Goal: Check status: Check status

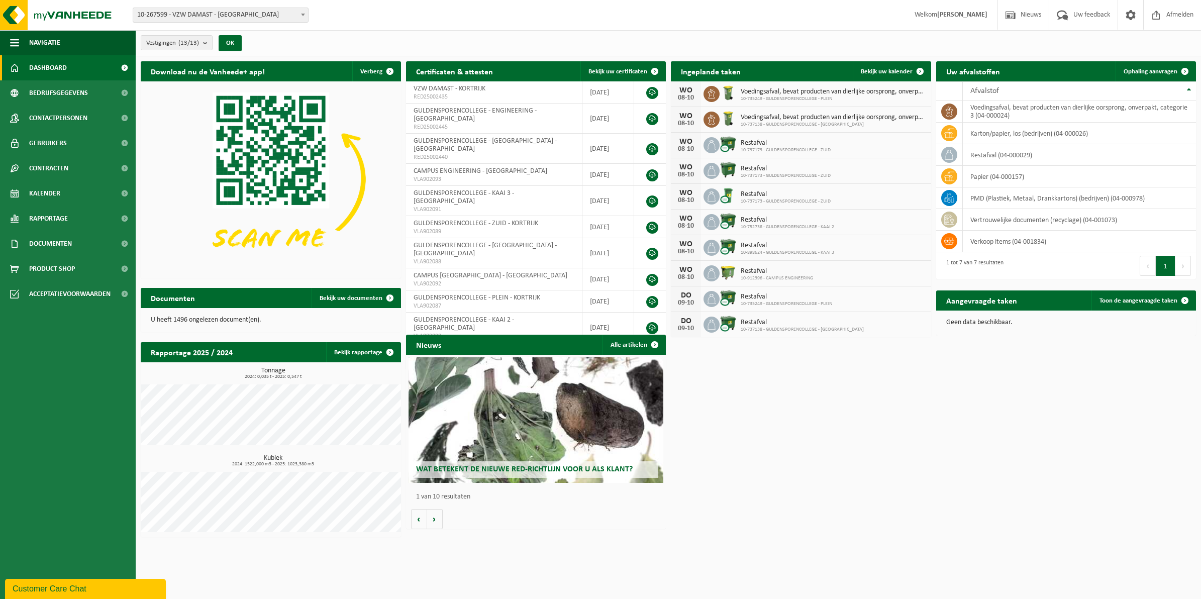
drag, startPoint x: 52, startPoint y: 188, endPoint x: 382, endPoint y: 204, distance: 331.0
click at [52, 188] on span "Kalender" at bounding box center [44, 193] width 31 height 25
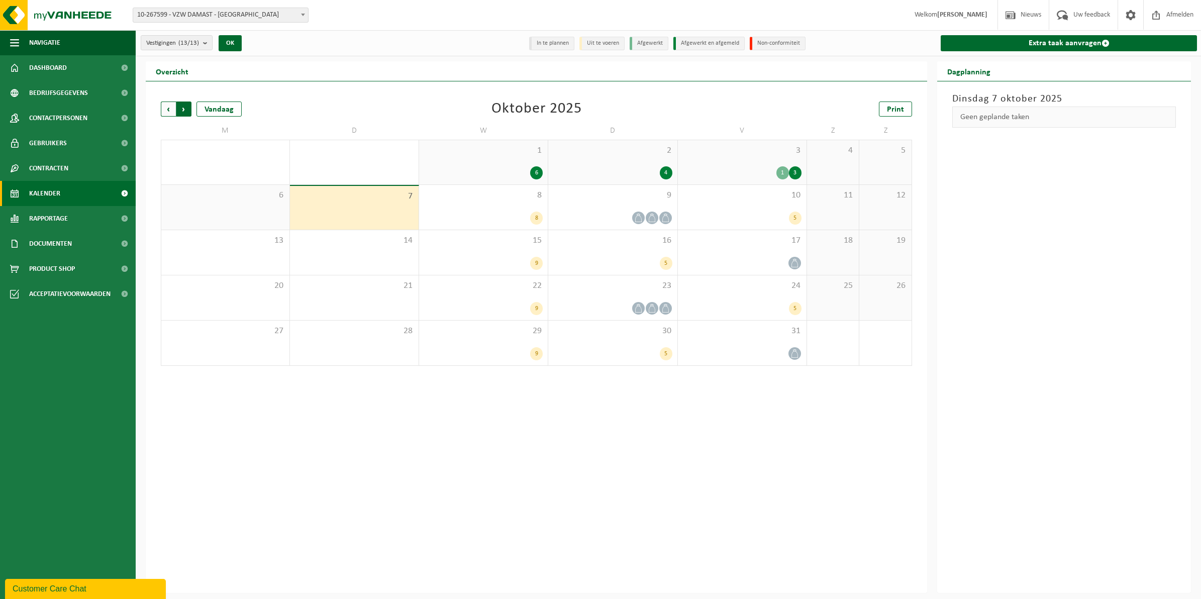
click at [167, 106] on span "Vorige" at bounding box center [168, 109] width 15 height 15
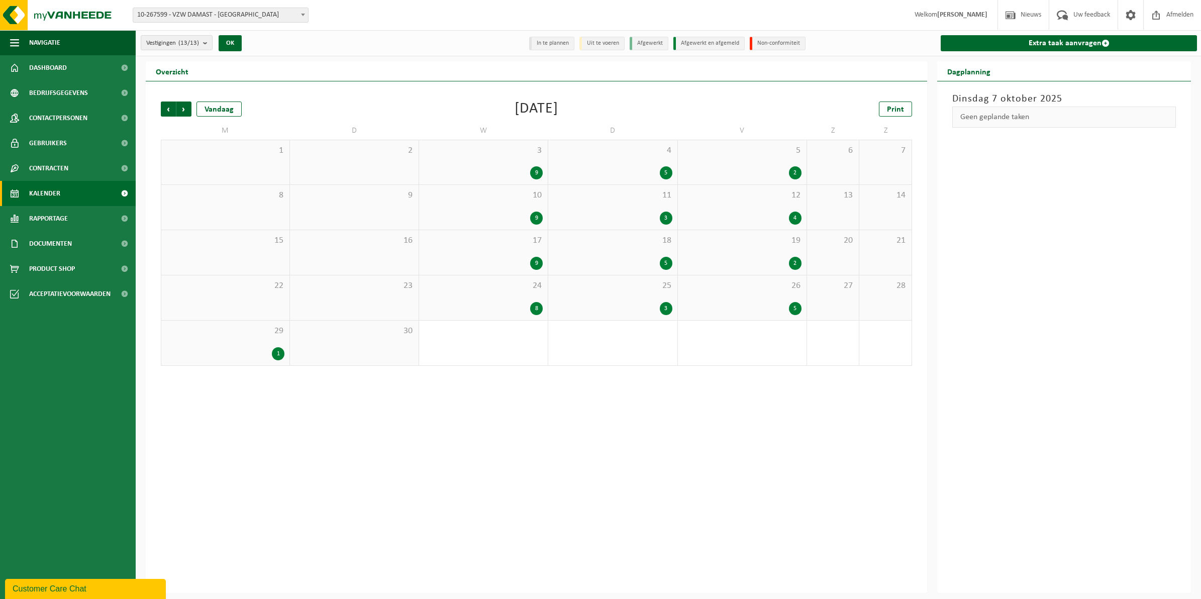
click at [495, 160] on div "3 9" at bounding box center [483, 162] width 129 height 44
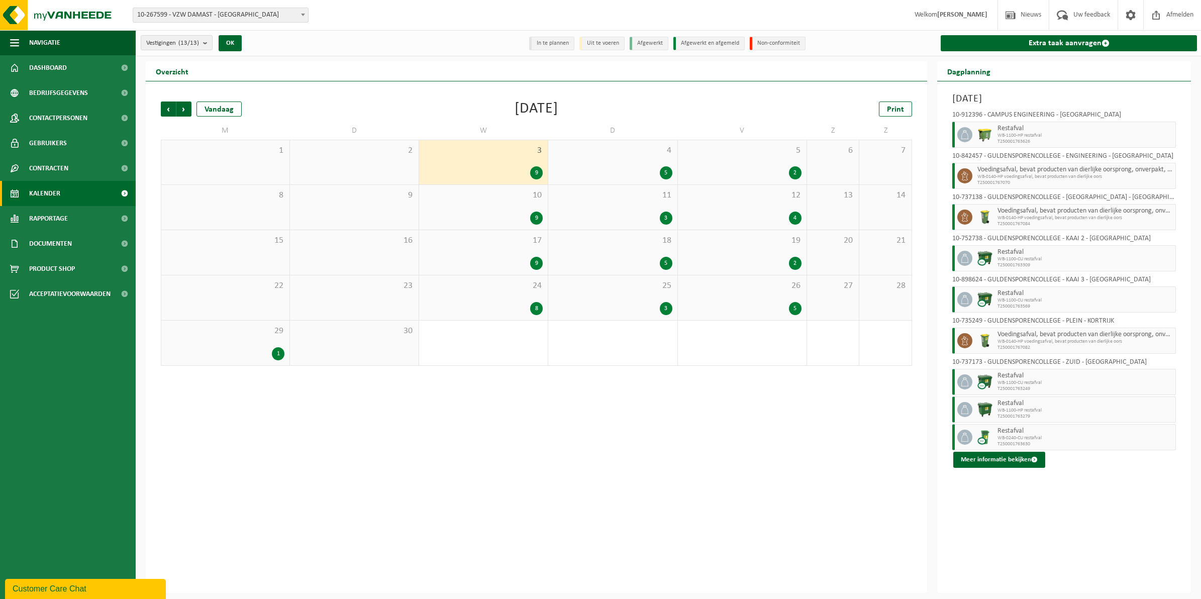
click at [754, 212] on div "4" at bounding box center [742, 218] width 119 height 13
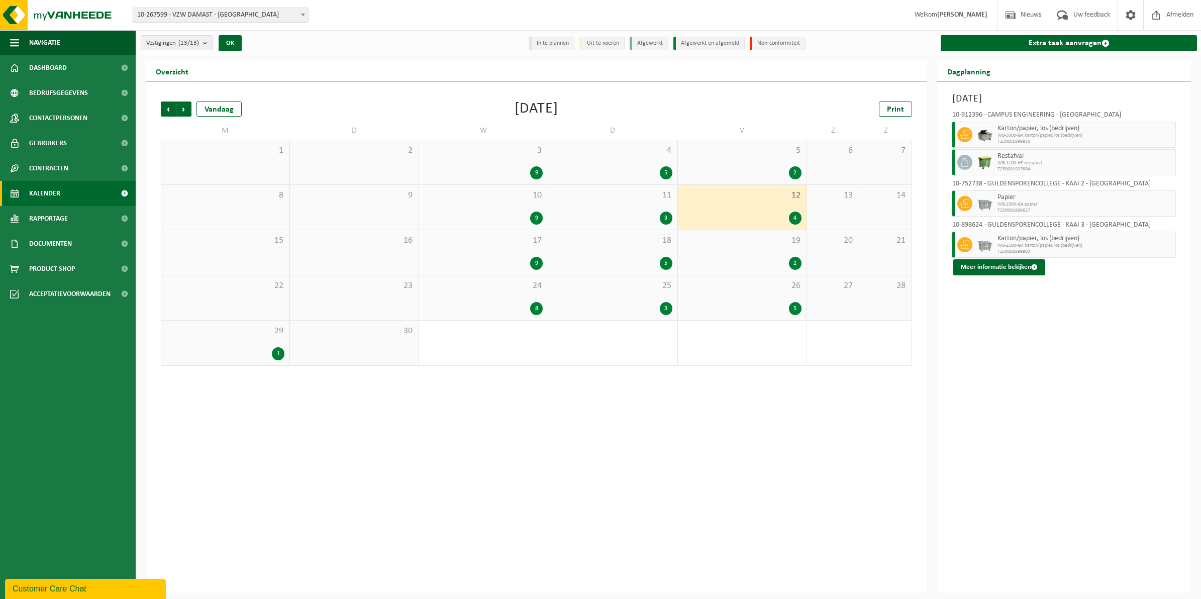
click at [740, 292] on div "26 5" at bounding box center [742, 297] width 129 height 45
